Goal: Obtain resource: Download file/media

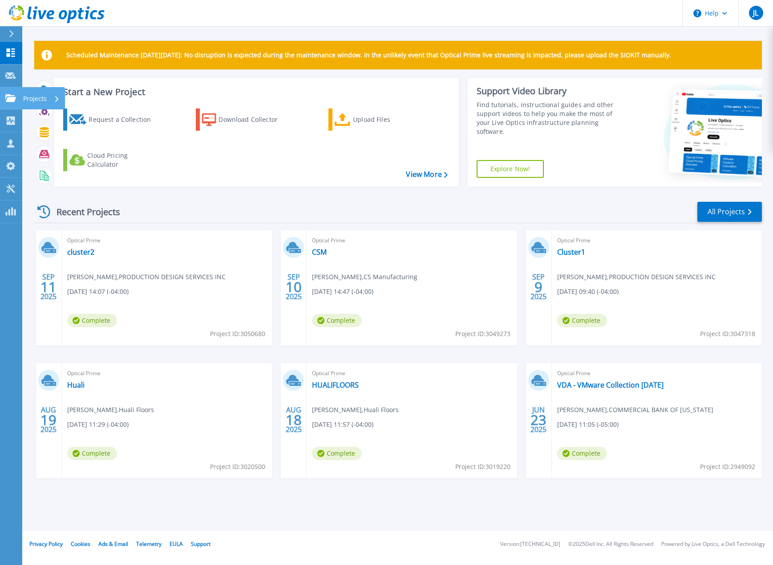
click at [20, 103] on link "Projects Projects" at bounding box center [11, 98] width 22 height 23
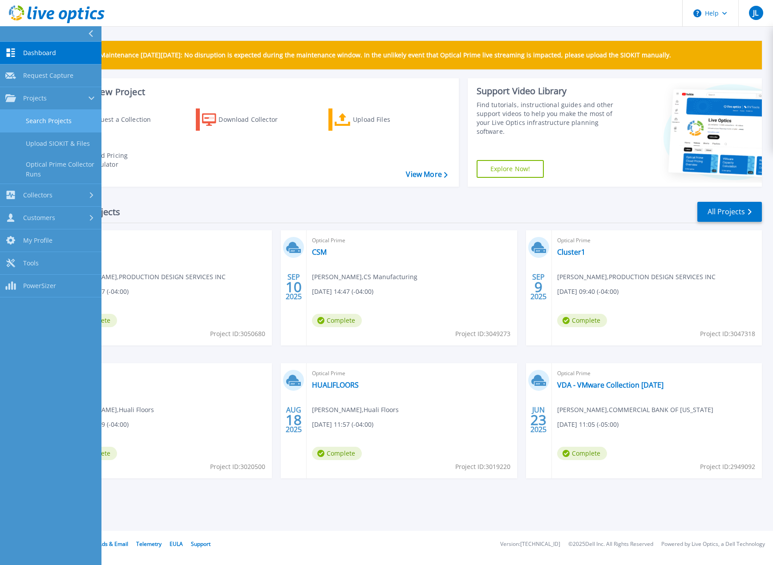
click at [37, 120] on link "Search Projects" at bounding box center [50, 121] width 101 height 23
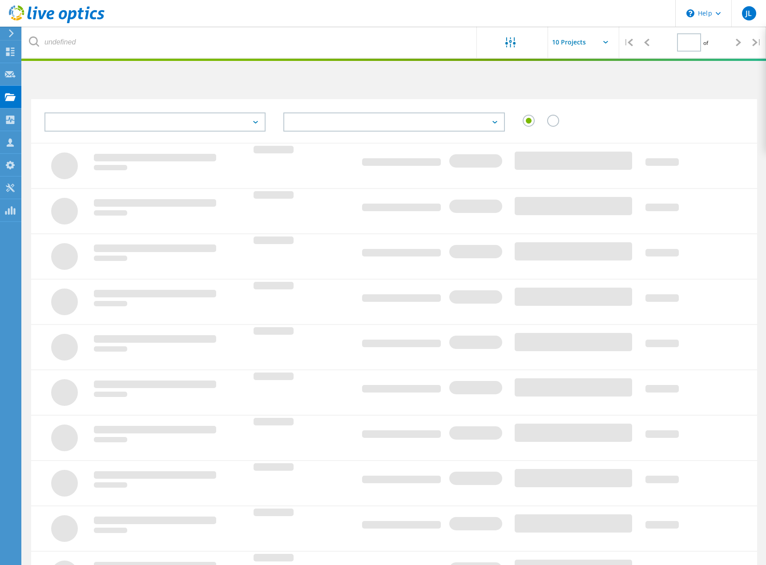
type input "1"
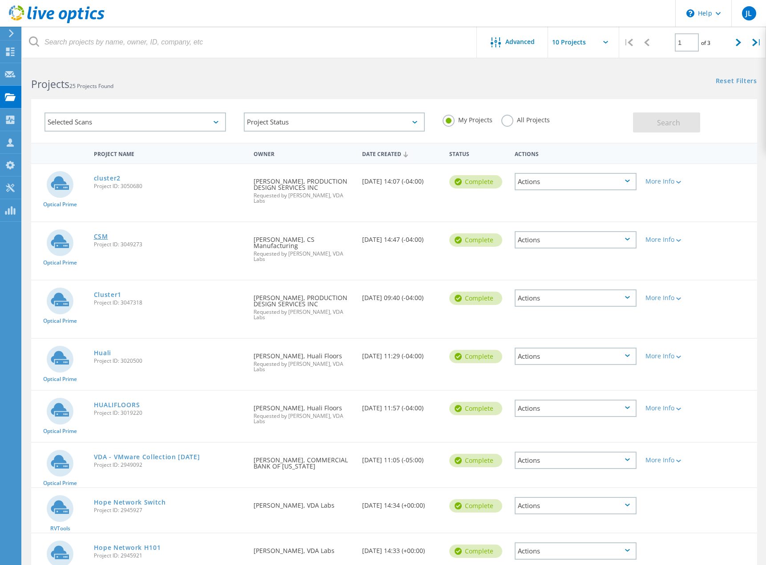
click at [100, 234] on link "CSM" at bounding box center [101, 237] width 14 height 6
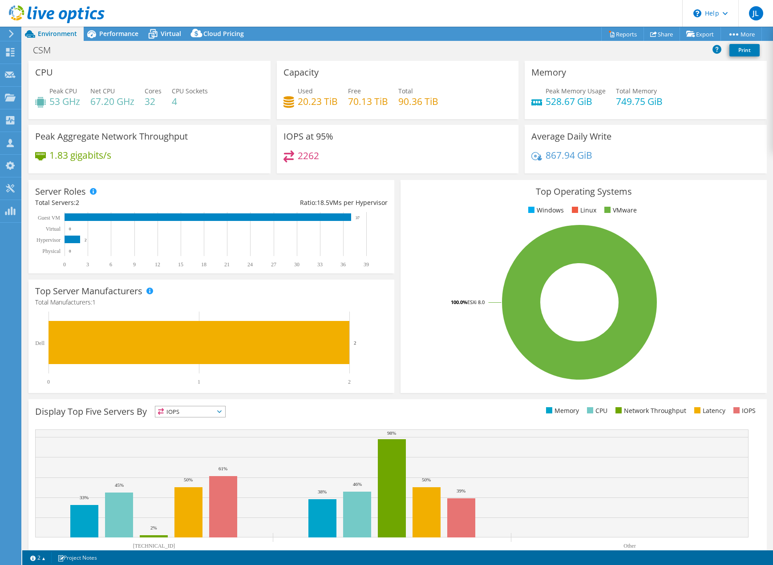
click at [13, 36] on icon at bounding box center [11, 34] width 7 height 8
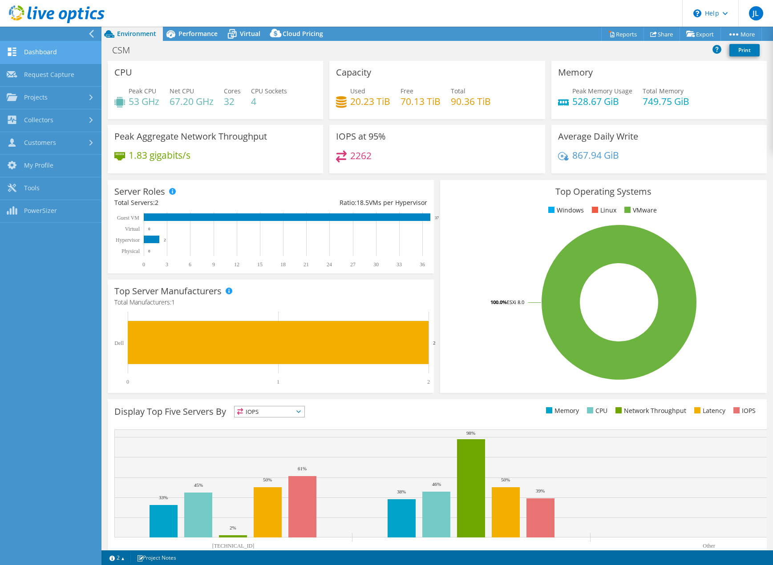
click at [34, 54] on link "Dashboard" at bounding box center [50, 52] width 101 height 23
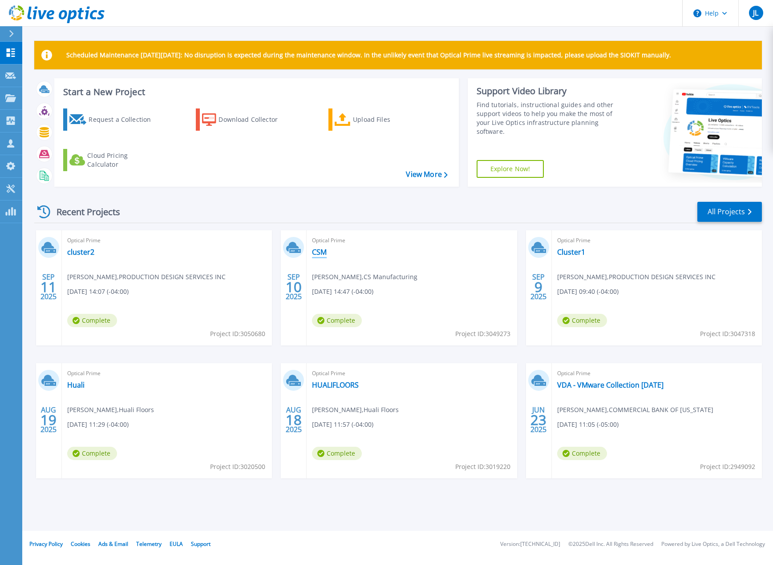
click at [321, 248] on link "CSM" at bounding box center [319, 252] width 15 height 9
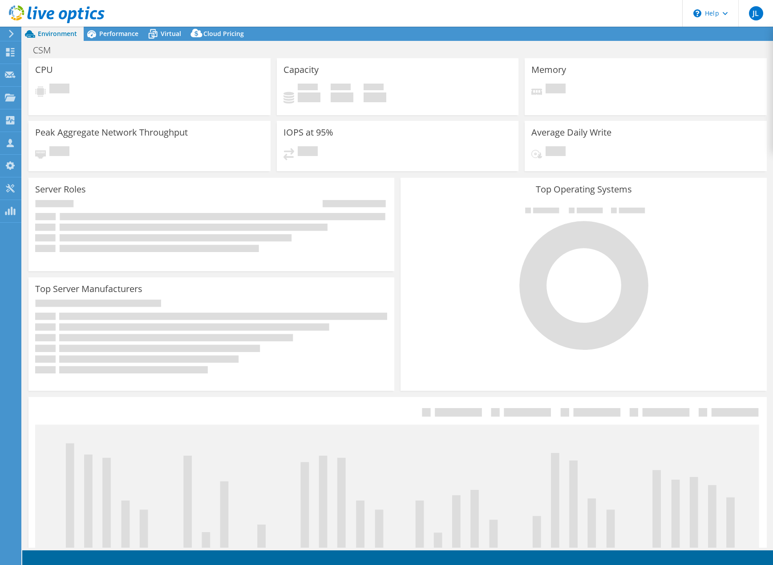
select select "USD"
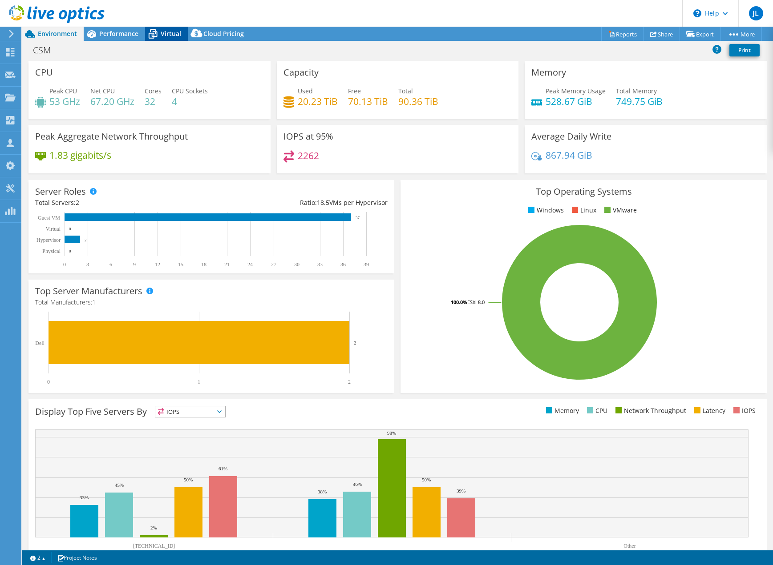
click at [171, 30] on span "Virtual" at bounding box center [171, 33] width 20 height 8
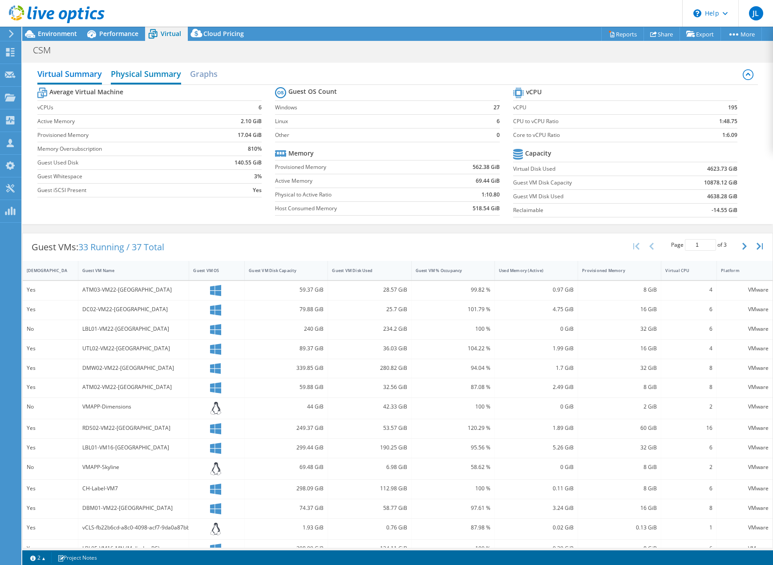
click at [147, 73] on h2 "Physical Summary" at bounding box center [146, 75] width 70 height 20
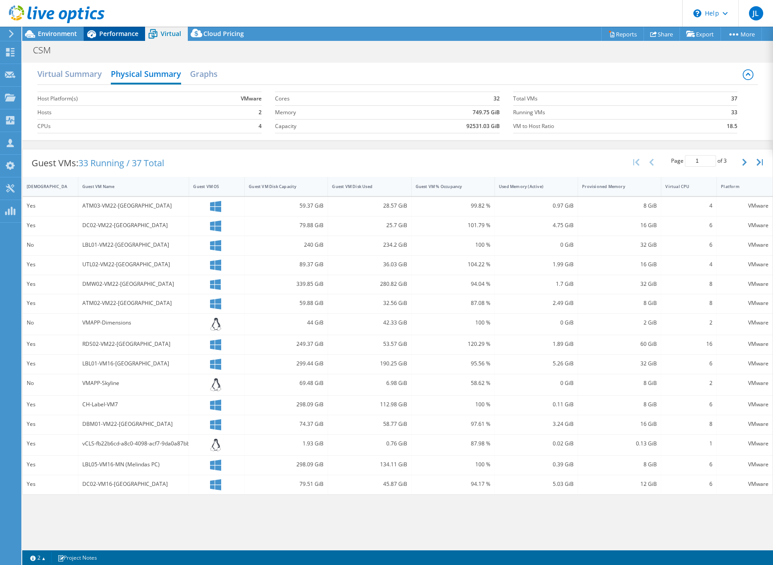
click at [117, 35] on span "Performance" at bounding box center [118, 33] width 39 height 8
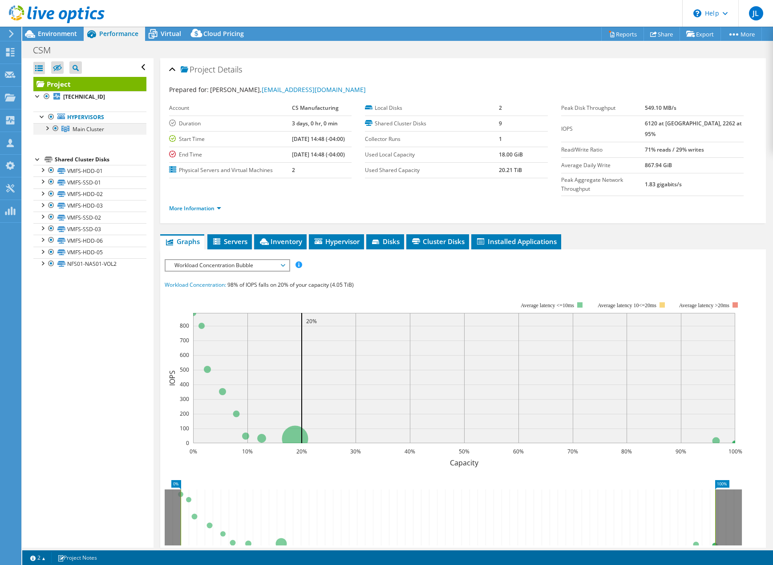
click at [49, 127] on div at bounding box center [46, 127] width 9 height 9
click at [53, 140] on div at bounding box center [51, 139] width 9 height 9
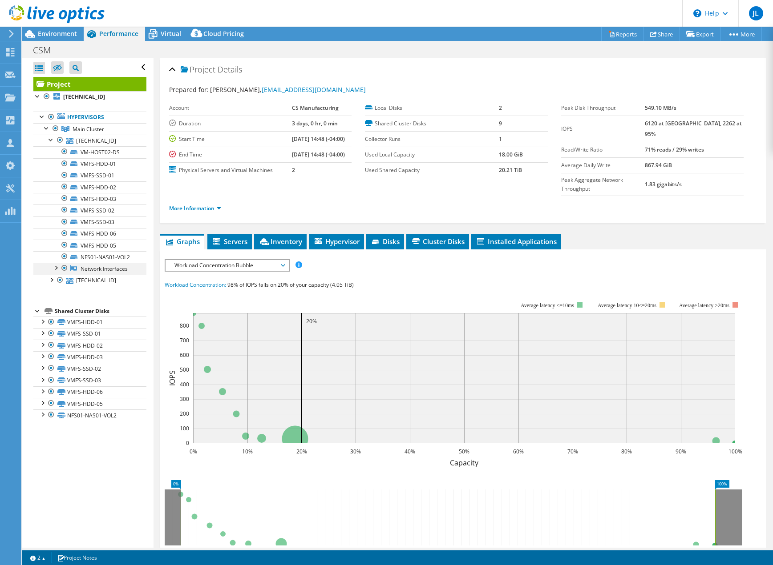
click at [56, 272] on div at bounding box center [55, 267] width 9 height 9
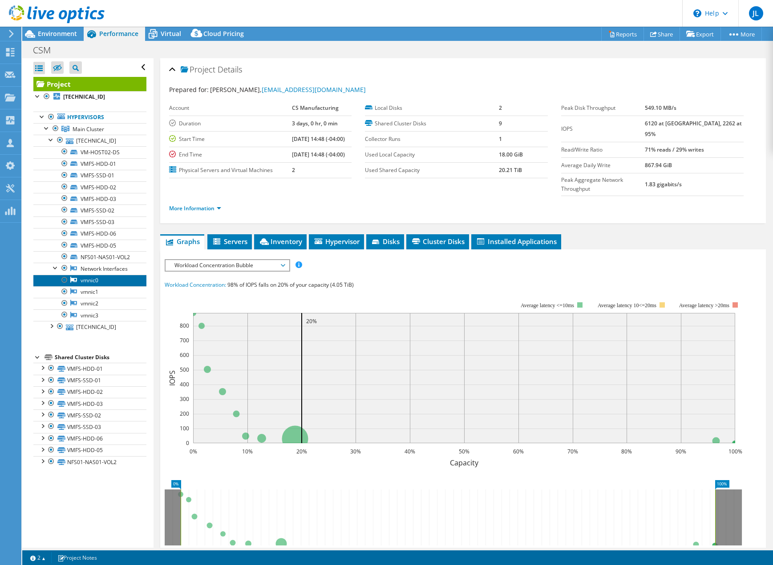
click at [87, 286] on link "vmnic0" at bounding box center [89, 281] width 113 height 12
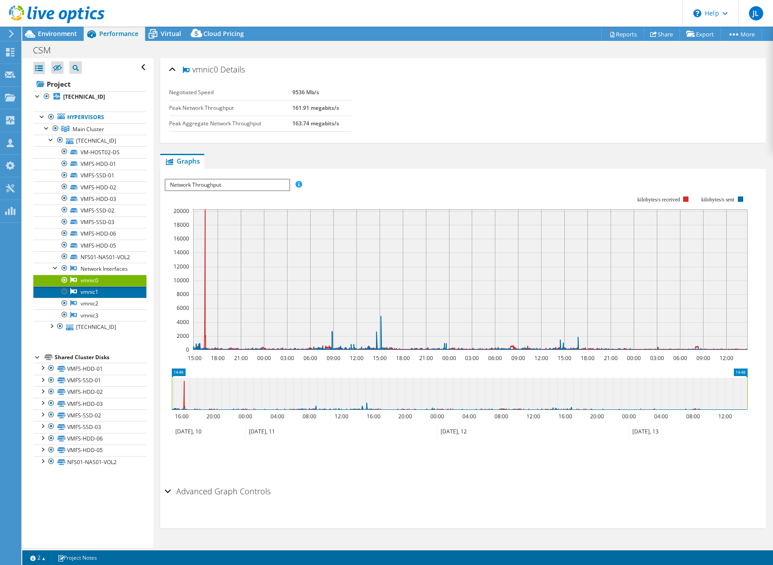
click at [95, 298] on link "vmnic1" at bounding box center [89, 292] width 113 height 12
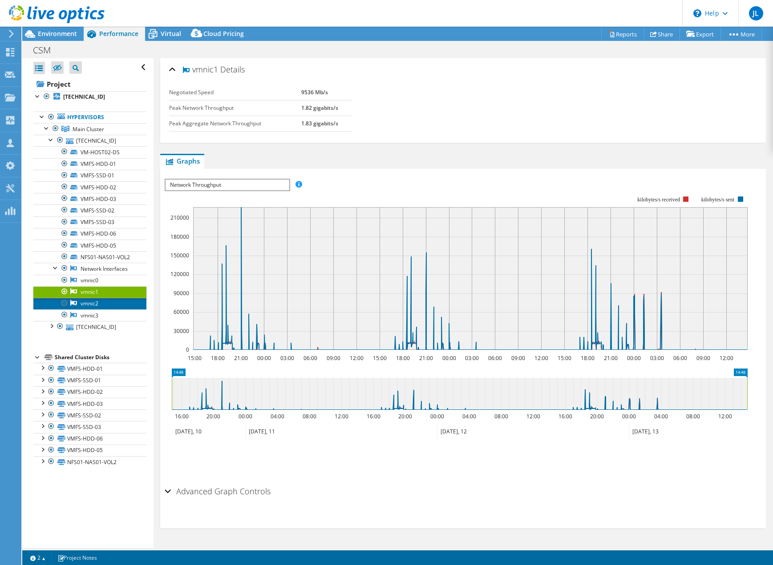
click at [97, 310] on link "vmnic2" at bounding box center [89, 304] width 113 height 12
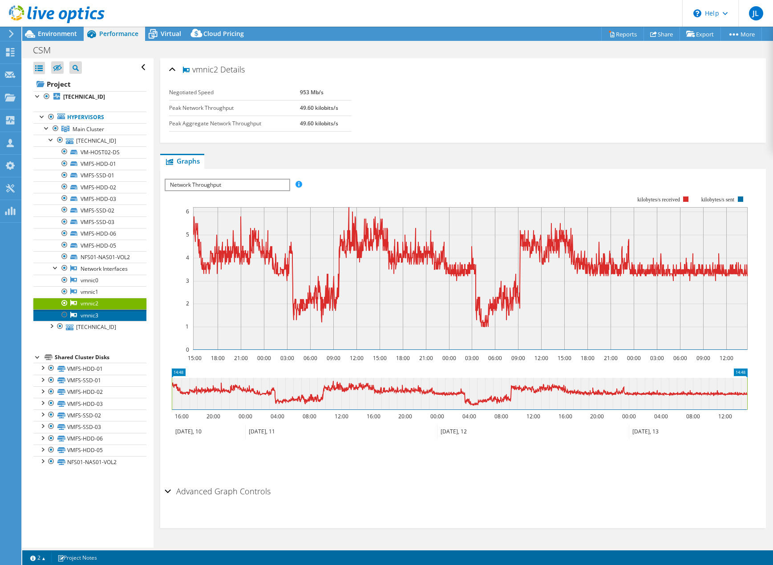
click at [100, 321] on link "vmnic3" at bounding box center [89, 316] width 113 height 12
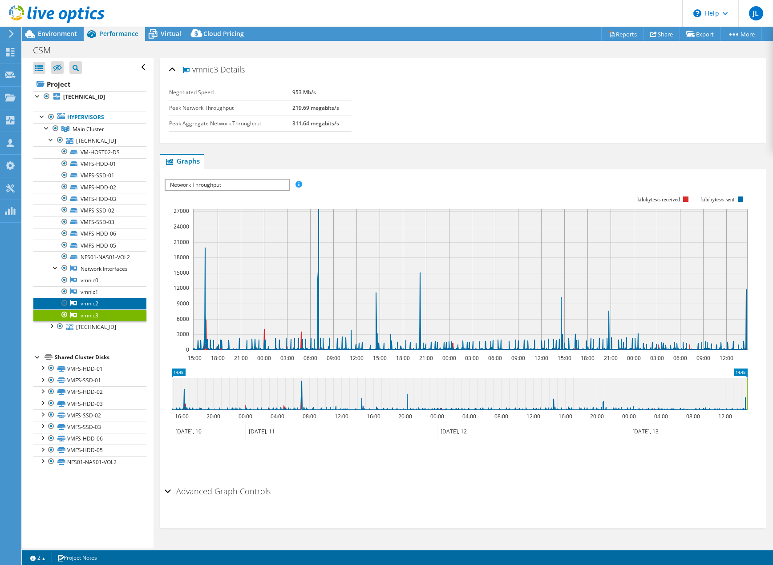
click at [93, 310] on link "vmnic2" at bounding box center [89, 304] width 113 height 12
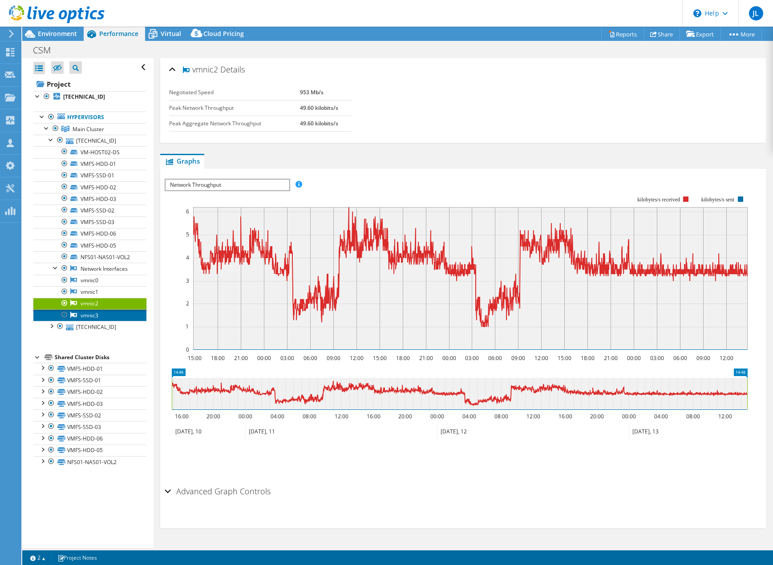
click at [100, 321] on link "vmnic3" at bounding box center [89, 316] width 113 height 12
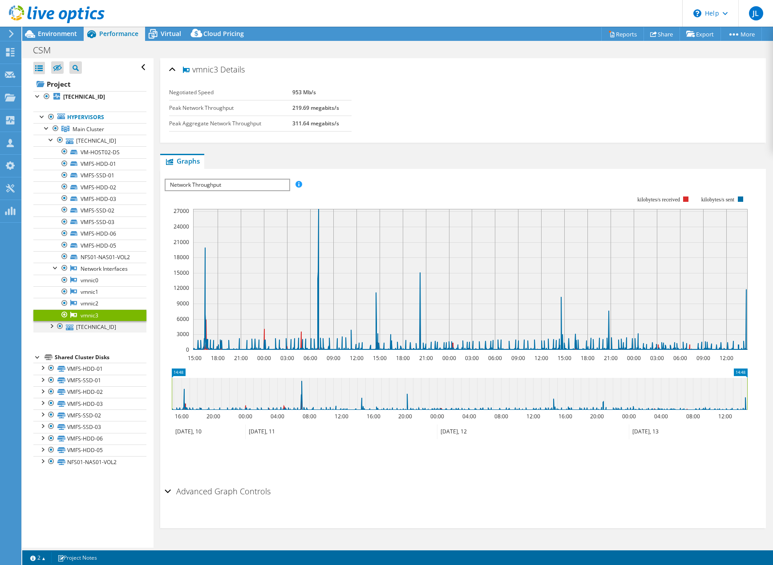
click at [51, 330] on div at bounding box center [51, 325] width 9 height 9
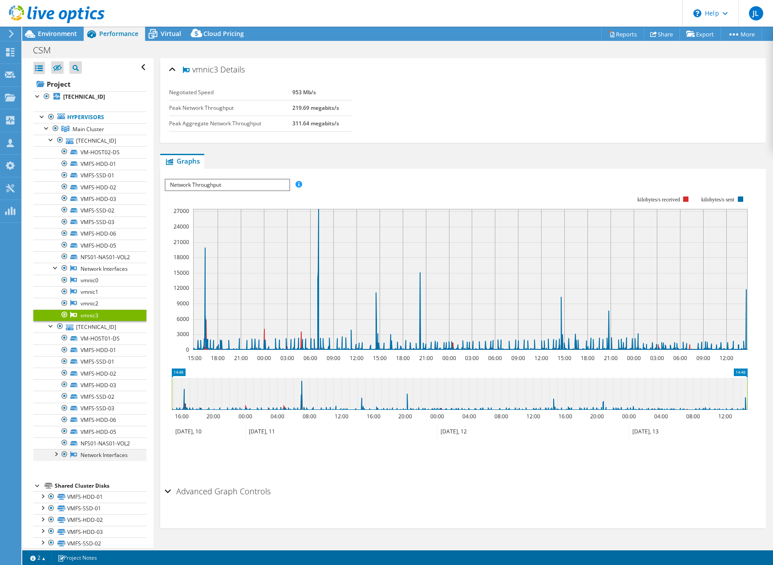
click at [55, 458] on div at bounding box center [55, 453] width 9 height 9
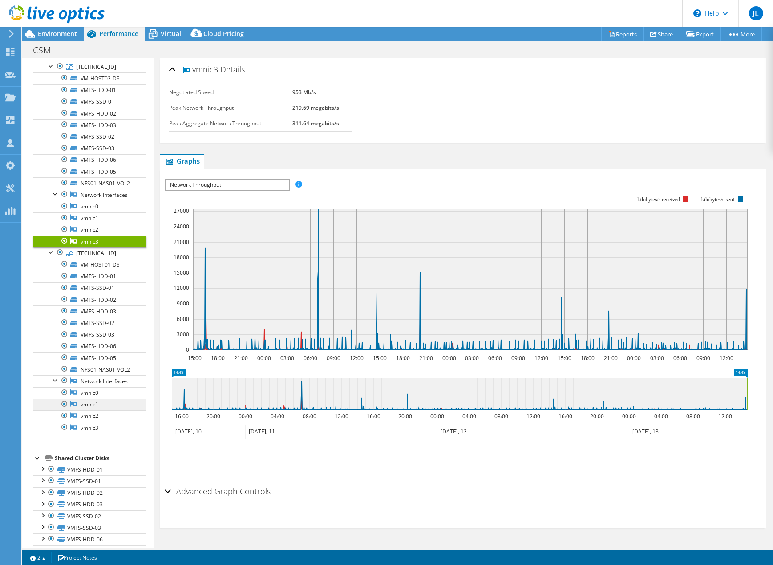
scroll to position [89, 0]
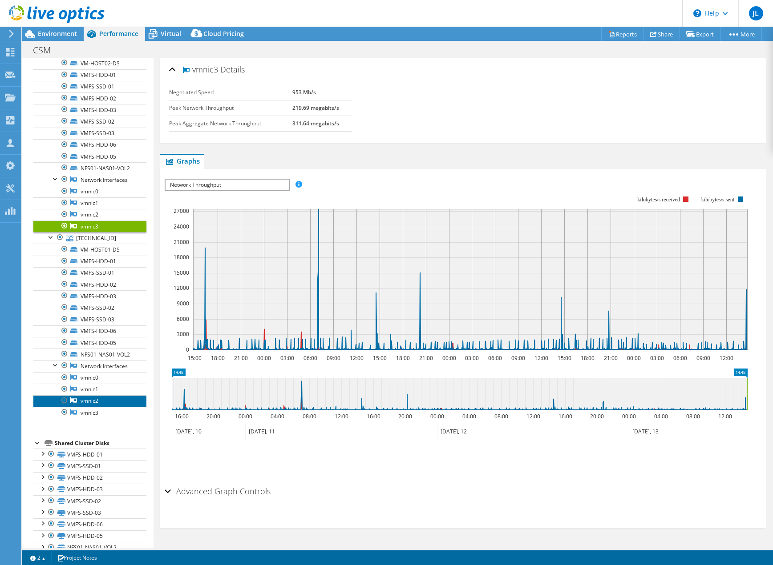
click at [96, 407] on link "vmnic2" at bounding box center [89, 401] width 113 height 12
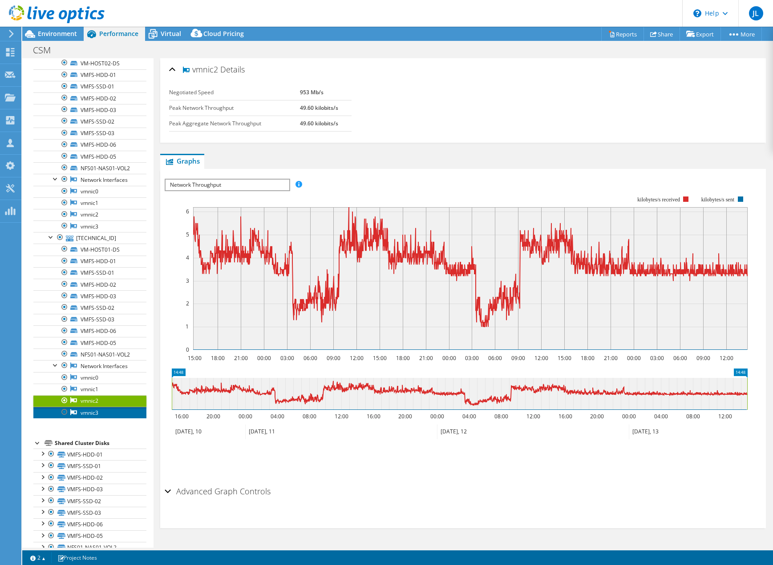
click at [94, 419] on link "vmnic3" at bounding box center [89, 413] width 113 height 12
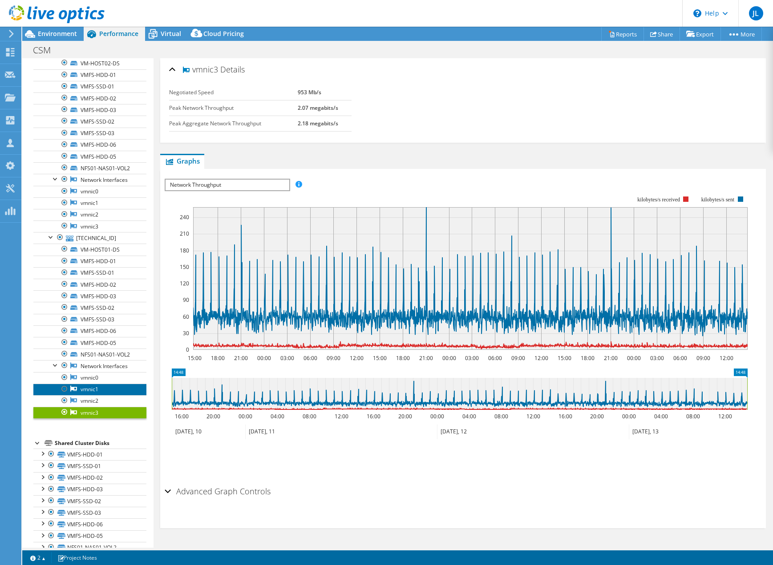
click at [84, 395] on link "vmnic1" at bounding box center [89, 390] width 113 height 12
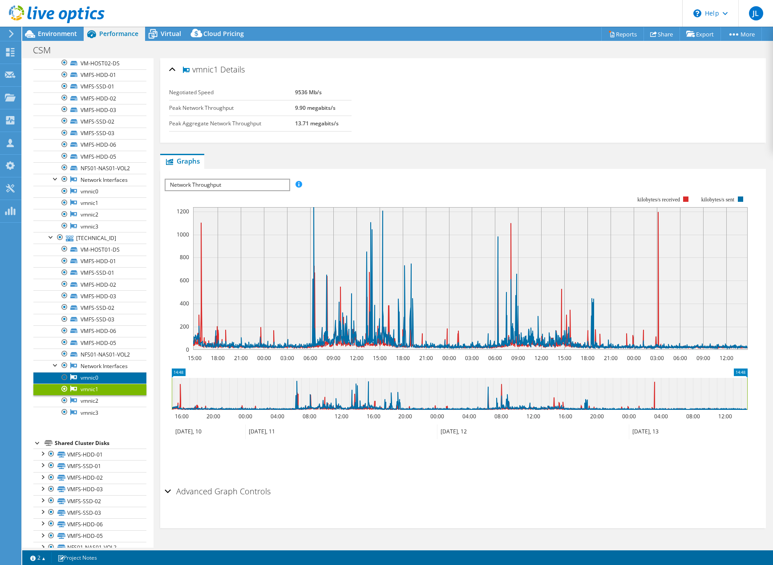
click at [84, 384] on link "vmnic0" at bounding box center [89, 378] width 113 height 12
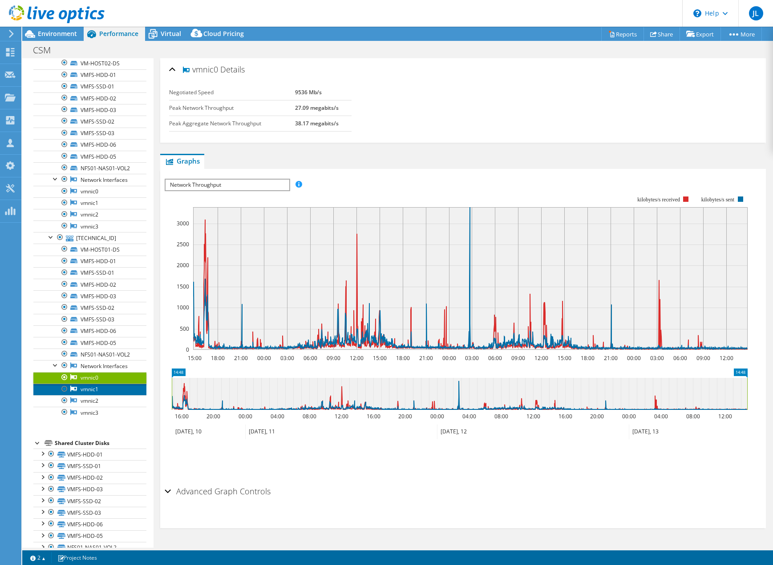
click at [89, 395] on link "vmnic1" at bounding box center [89, 390] width 113 height 12
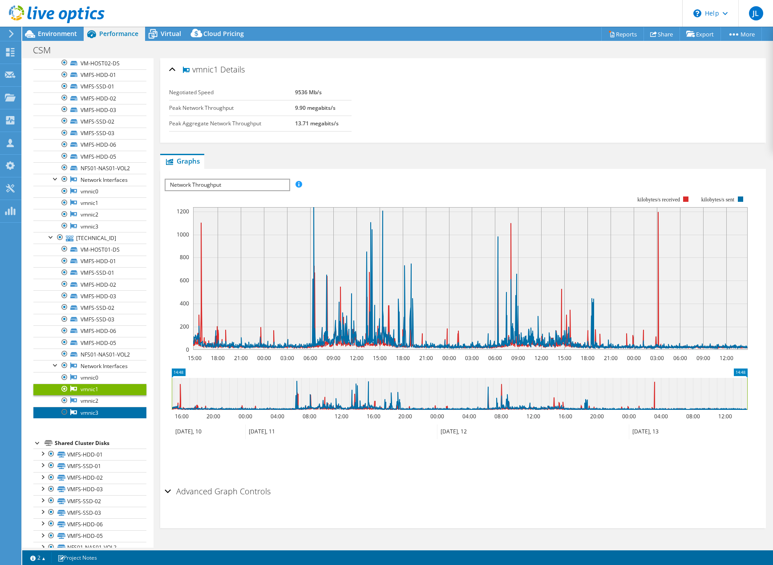
click at [100, 419] on link "vmnic3" at bounding box center [89, 413] width 113 height 12
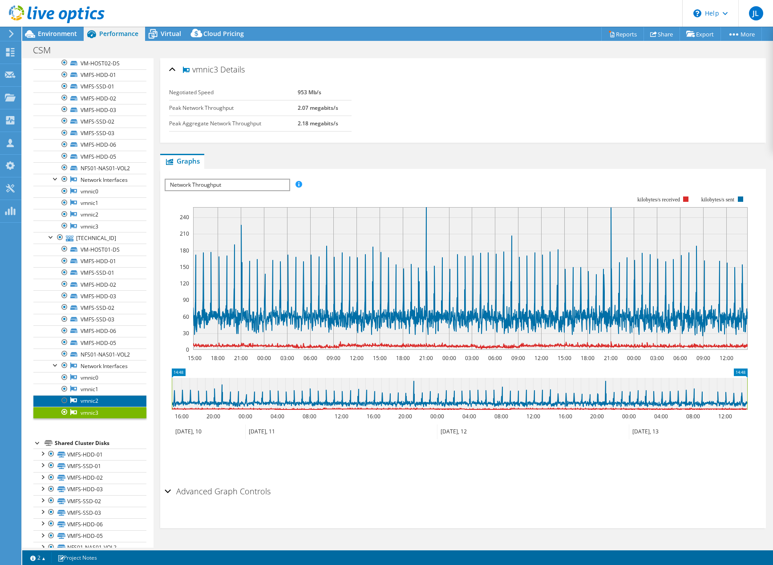
click at [92, 407] on link "vmnic2" at bounding box center [89, 401] width 113 height 12
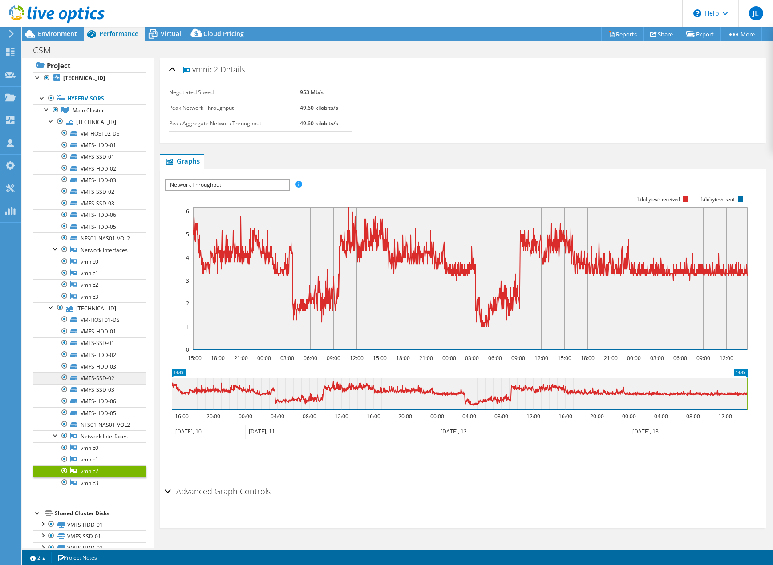
scroll to position [0, 0]
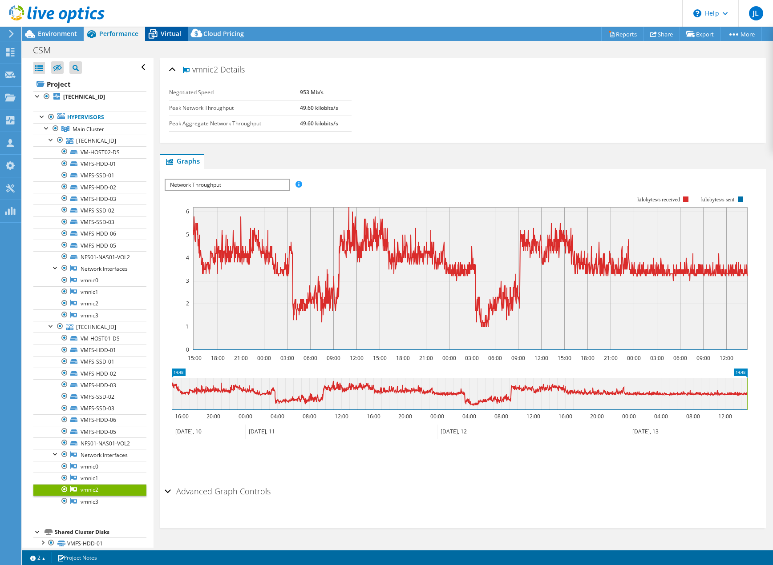
click at [157, 36] on icon at bounding box center [153, 34] width 16 height 16
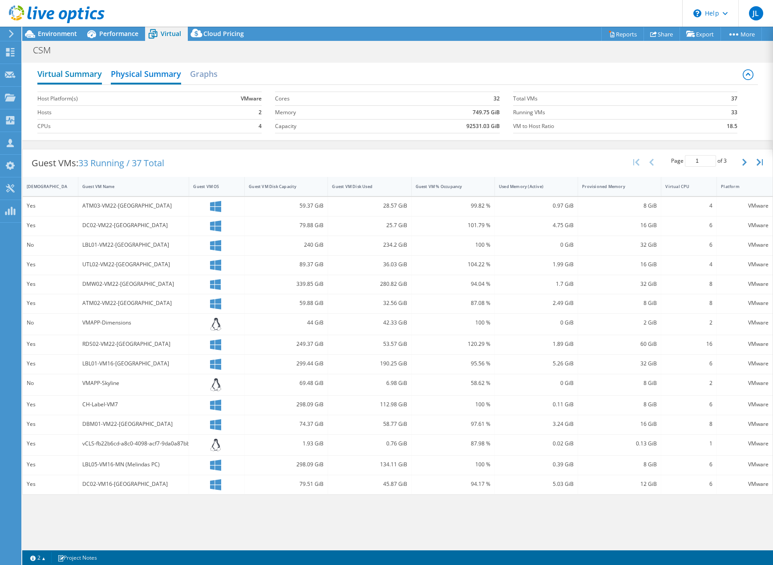
click at [92, 74] on h2 "Virtual Summary" at bounding box center [69, 75] width 64 height 20
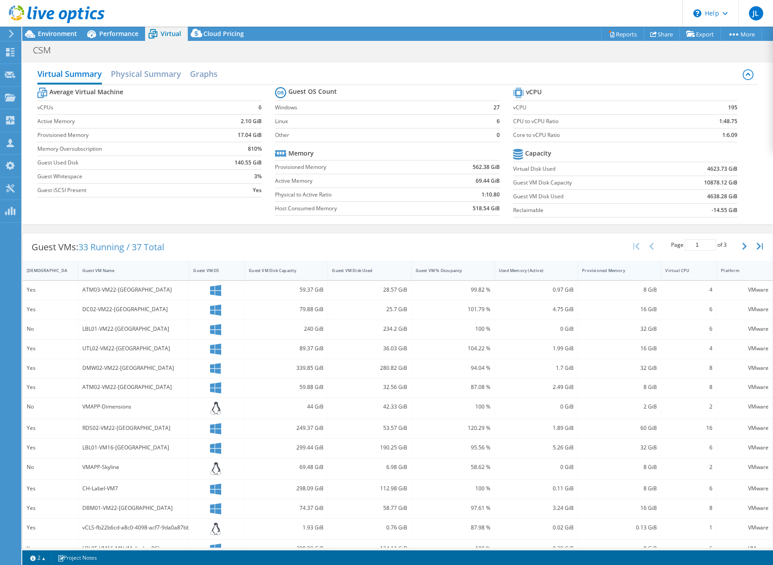
click at [604, 270] on div "Provisioned Memory" at bounding box center [614, 271] width 64 height 6
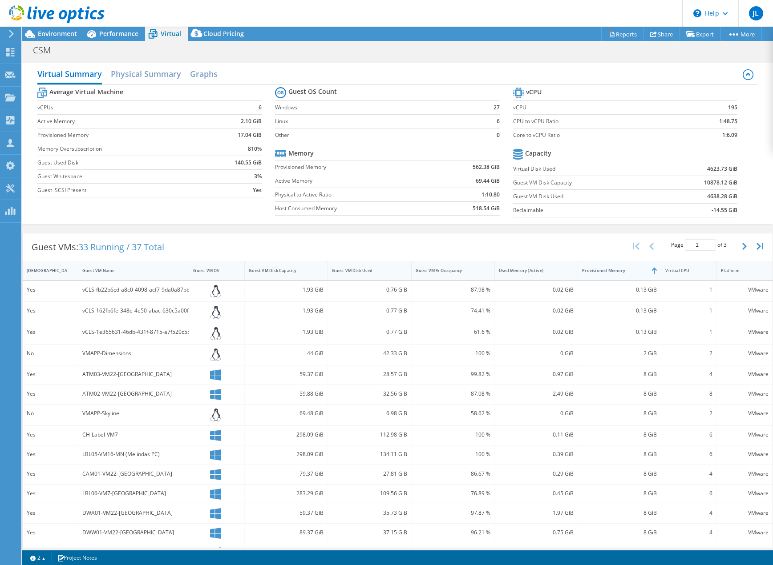
click at [604, 270] on div "Provisioned Memory" at bounding box center [614, 271] width 64 height 6
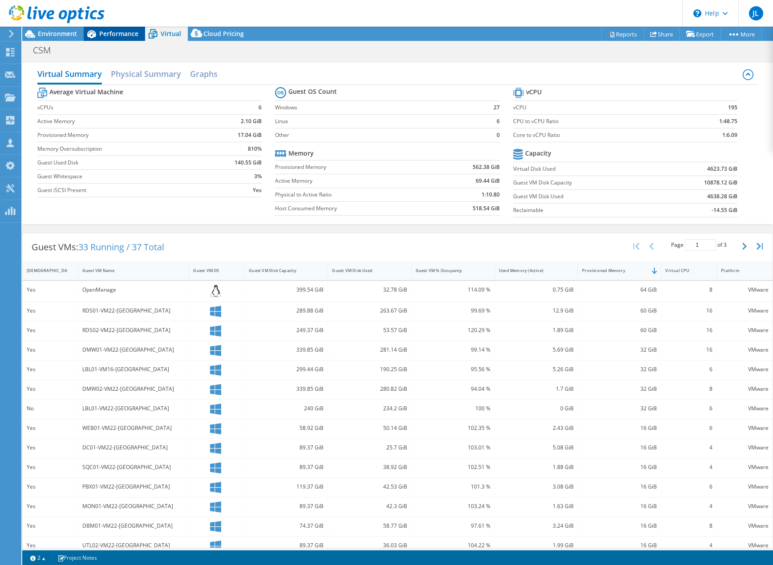
click at [110, 31] on span "Performance" at bounding box center [118, 33] width 39 height 8
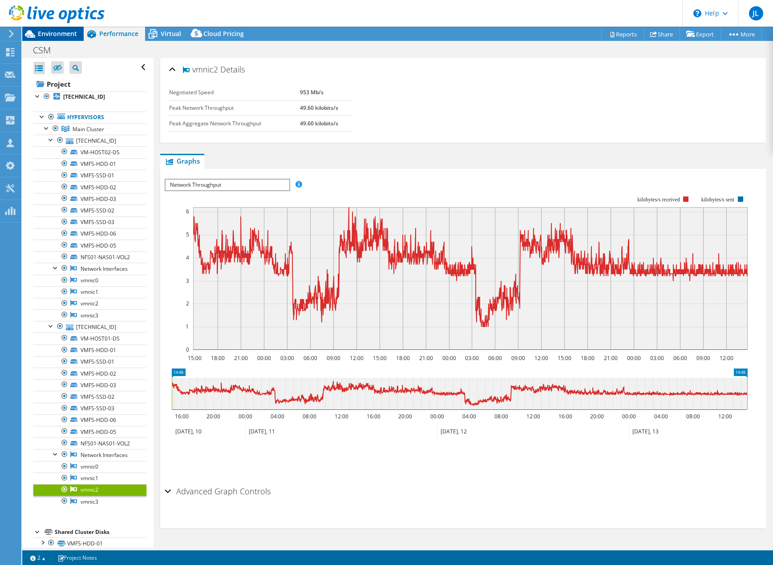
click at [44, 36] on span "Environment" at bounding box center [57, 33] width 39 height 8
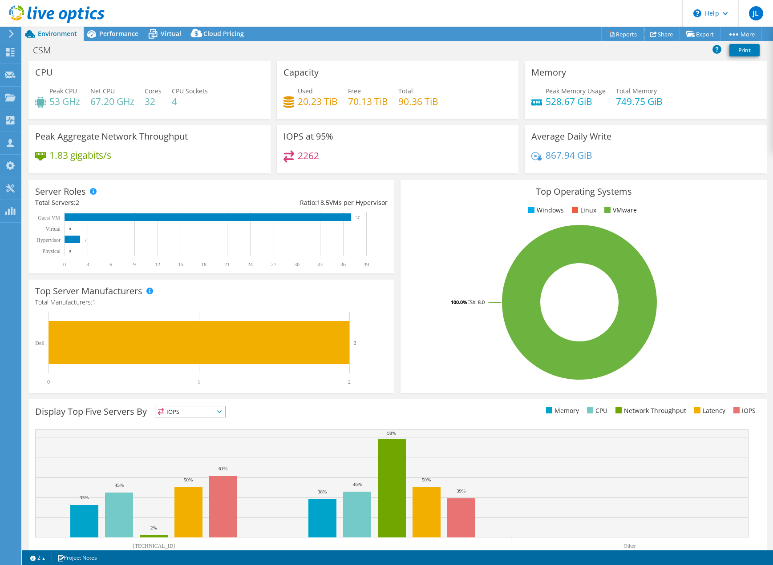
click at [610, 36] on link "Reports" at bounding box center [622, 34] width 43 height 14
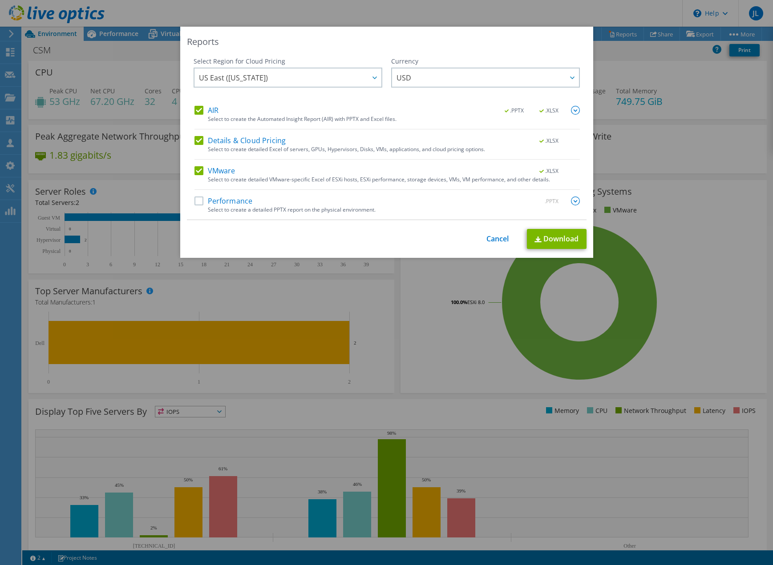
click at [198, 199] on label "Performance" at bounding box center [223, 201] width 58 height 9
click at [0, 0] on input "Performance" at bounding box center [0, 0] width 0 height 0
click at [542, 233] on link "Download" at bounding box center [557, 239] width 60 height 20
